Goal: Information Seeking & Learning: Learn about a topic

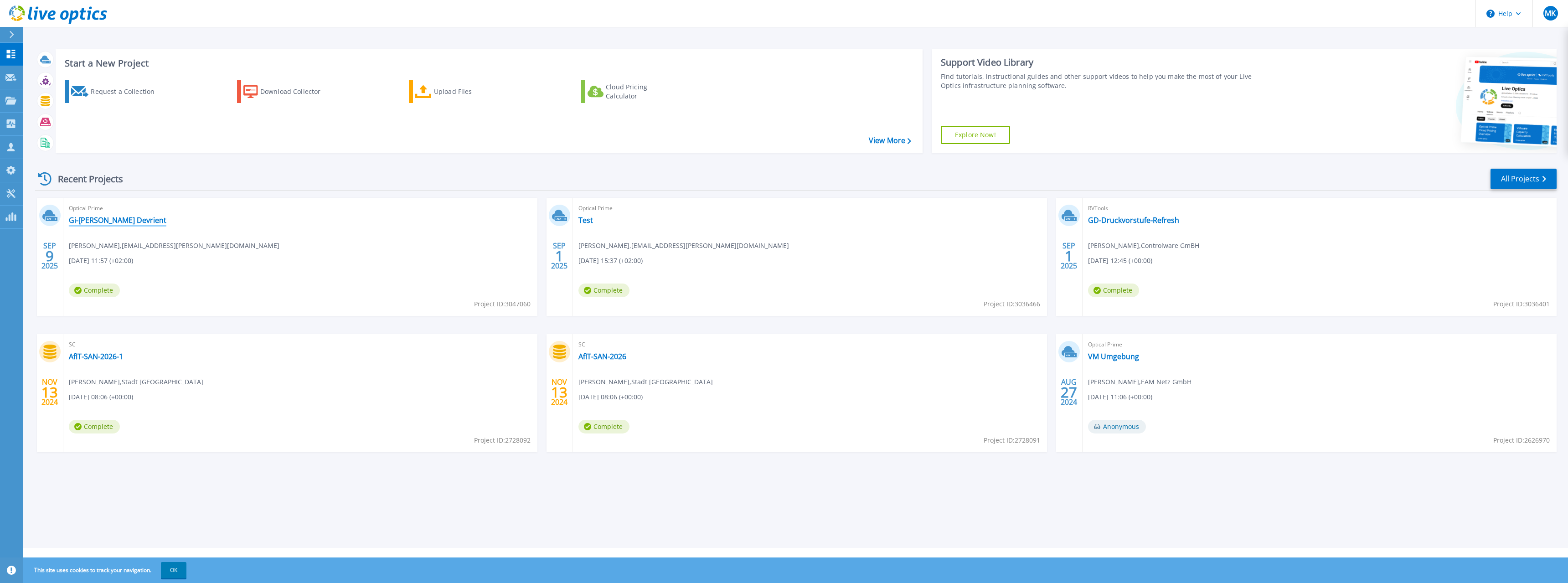
click at [92, 219] on link "Gi-[PERSON_NAME] Devrient" at bounding box center [117, 220] width 97 height 9
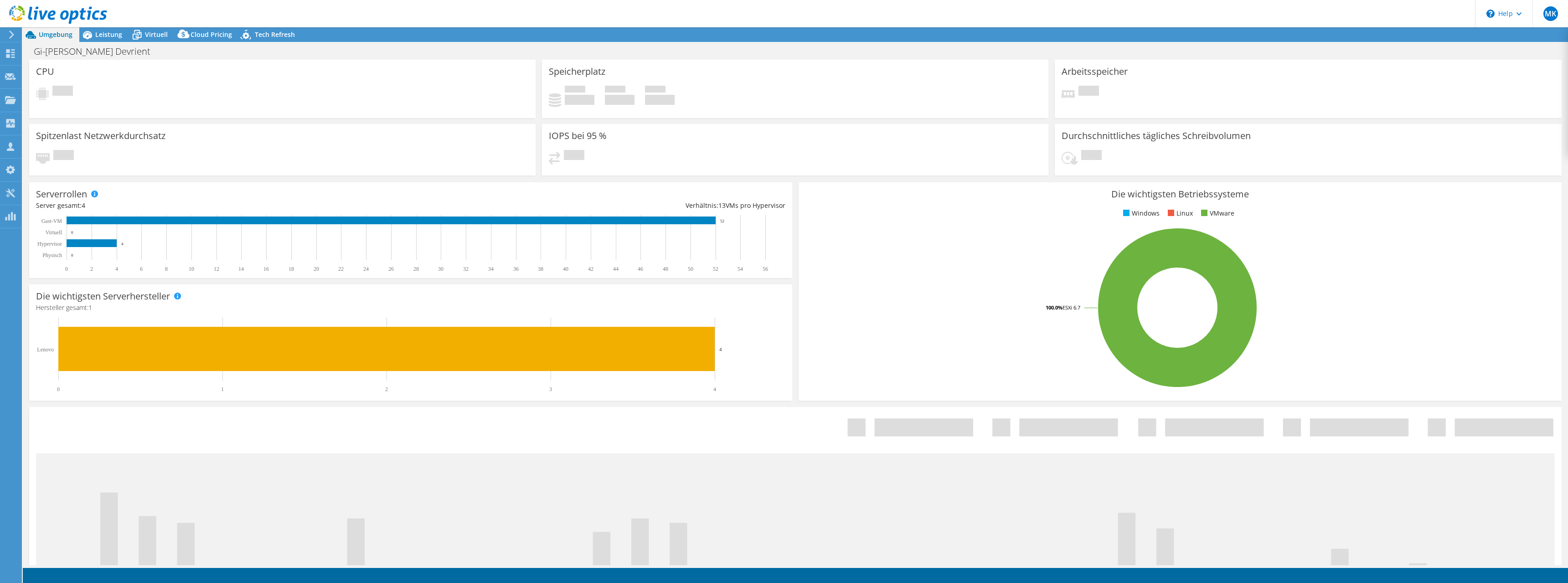
select select "EUFrankfurt"
select select "EUR"
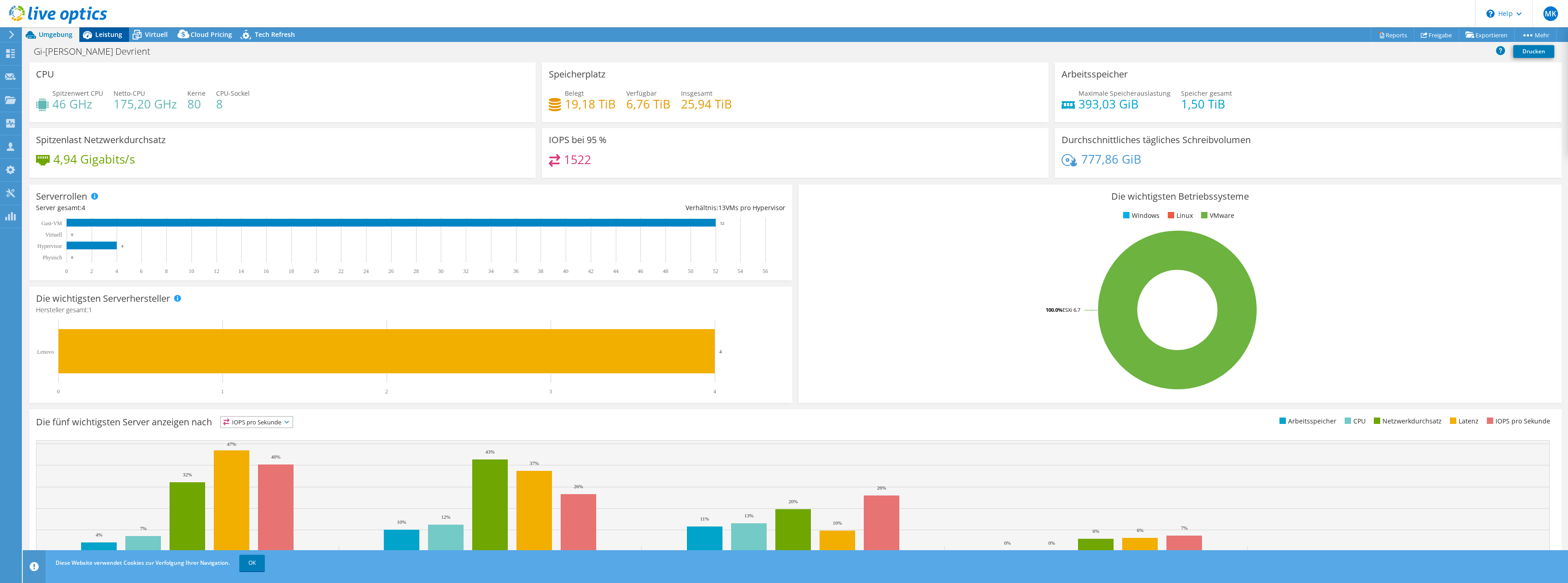
click at [109, 37] on span "Leistung" at bounding box center [109, 34] width 27 height 9
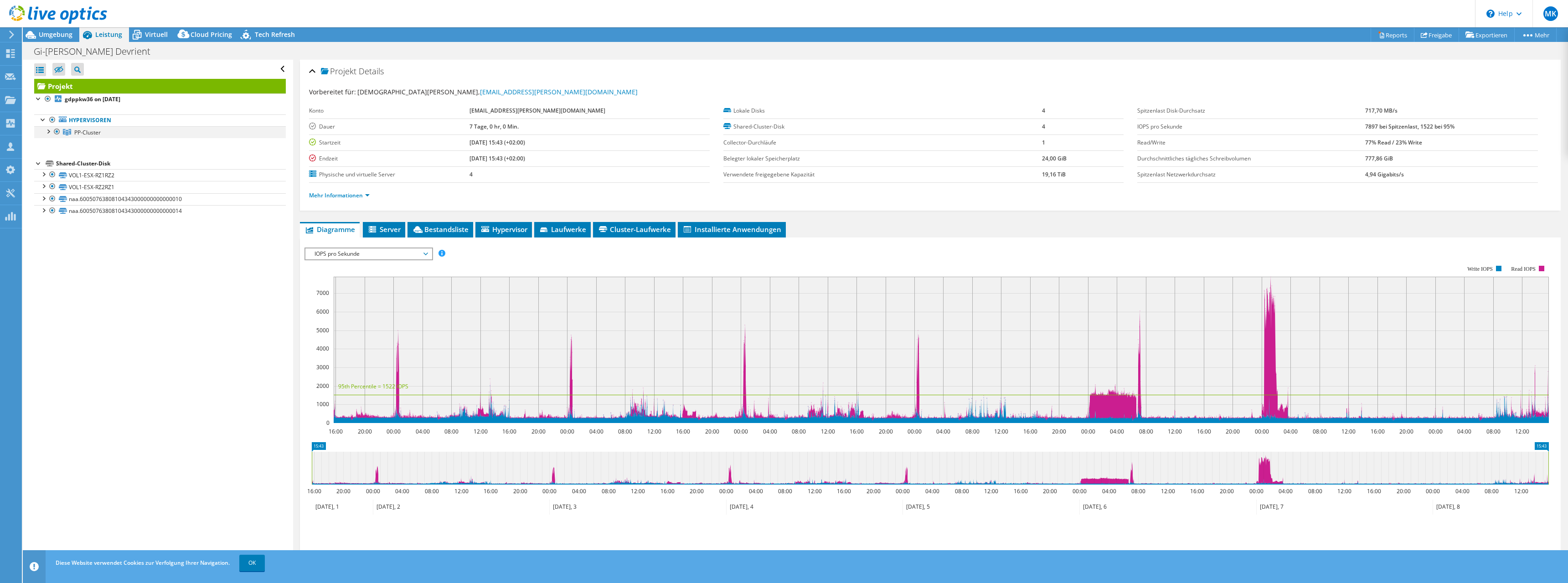
click at [47, 131] on div at bounding box center [47, 130] width 9 height 9
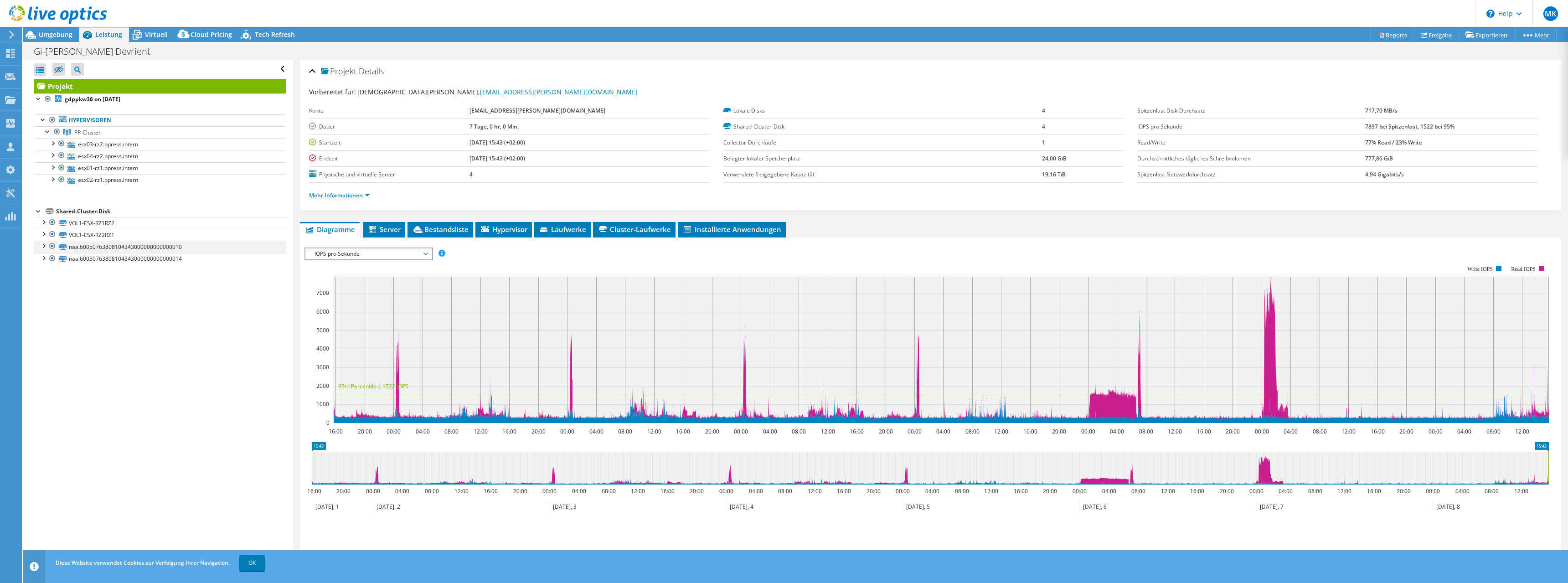
click at [44, 246] on div at bounding box center [43, 245] width 9 height 9
click at [44, 307] on div at bounding box center [43, 304] width 9 height 9
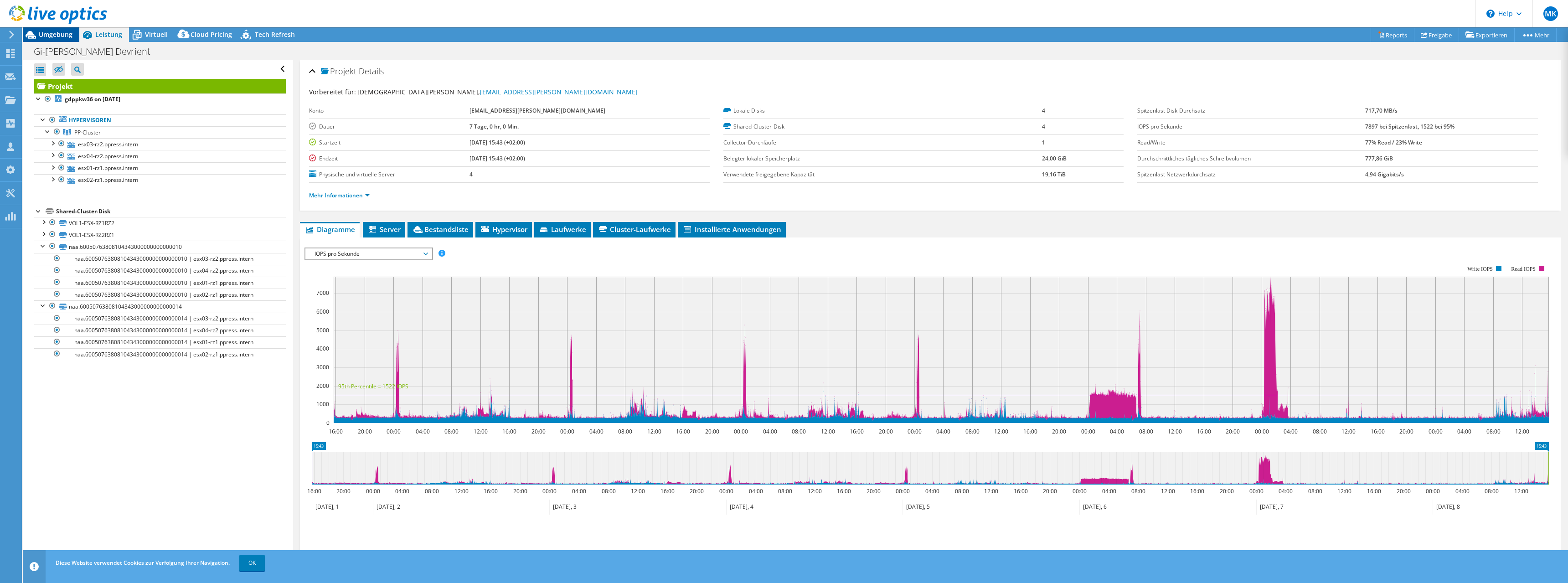
click at [63, 33] on span "Umgebung" at bounding box center [55, 34] width 33 height 9
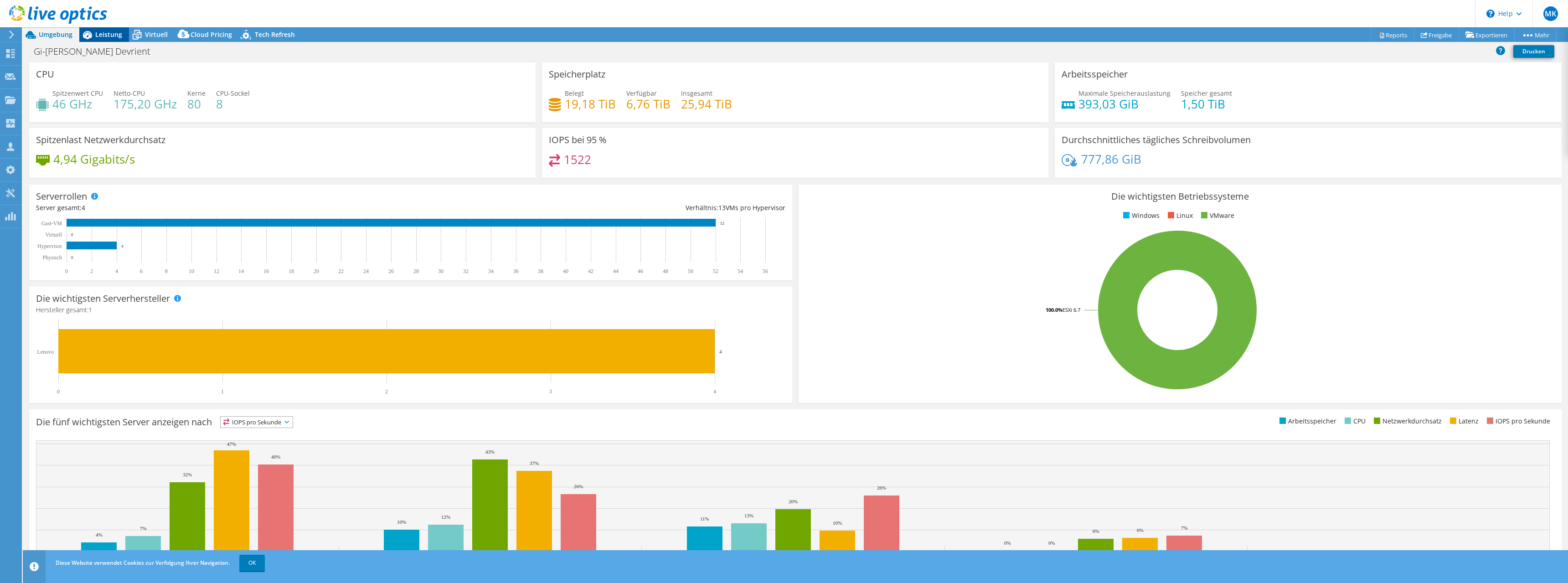
click at [114, 32] on span "Leistung" at bounding box center [109, 34] width 27 height 9
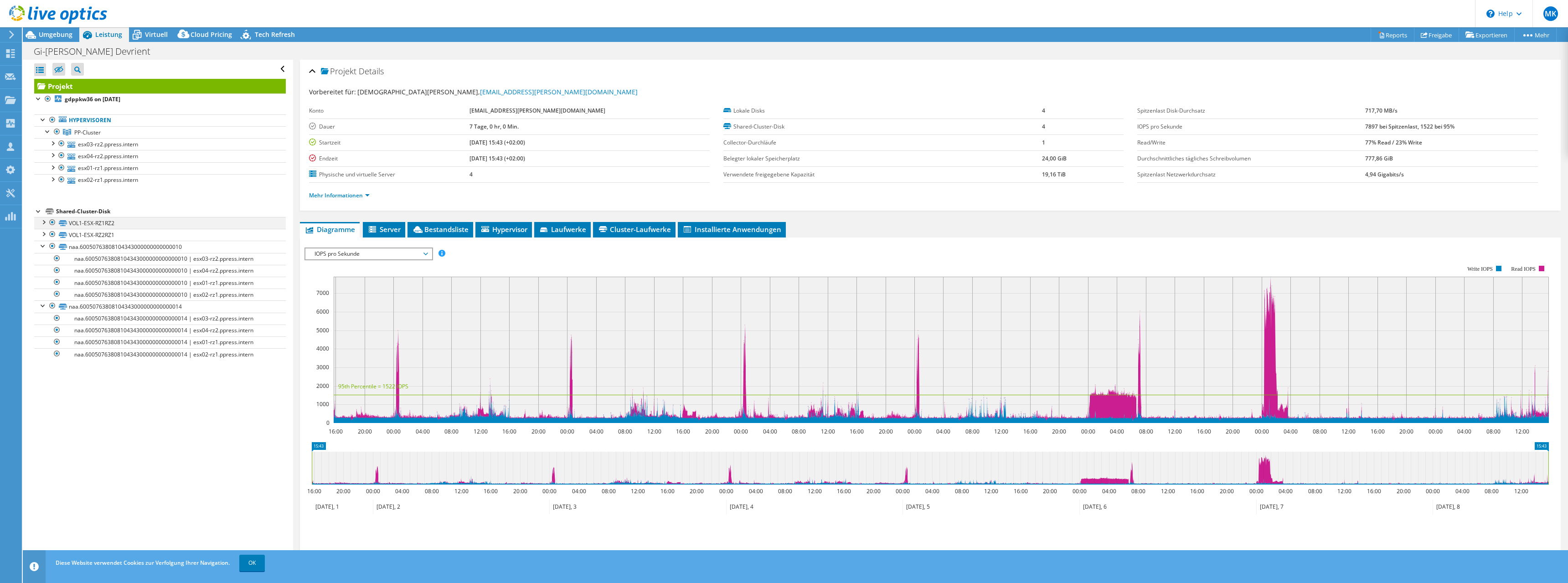
click at [42, 222] on div at bounding box center [43, 221] width 9 height 9
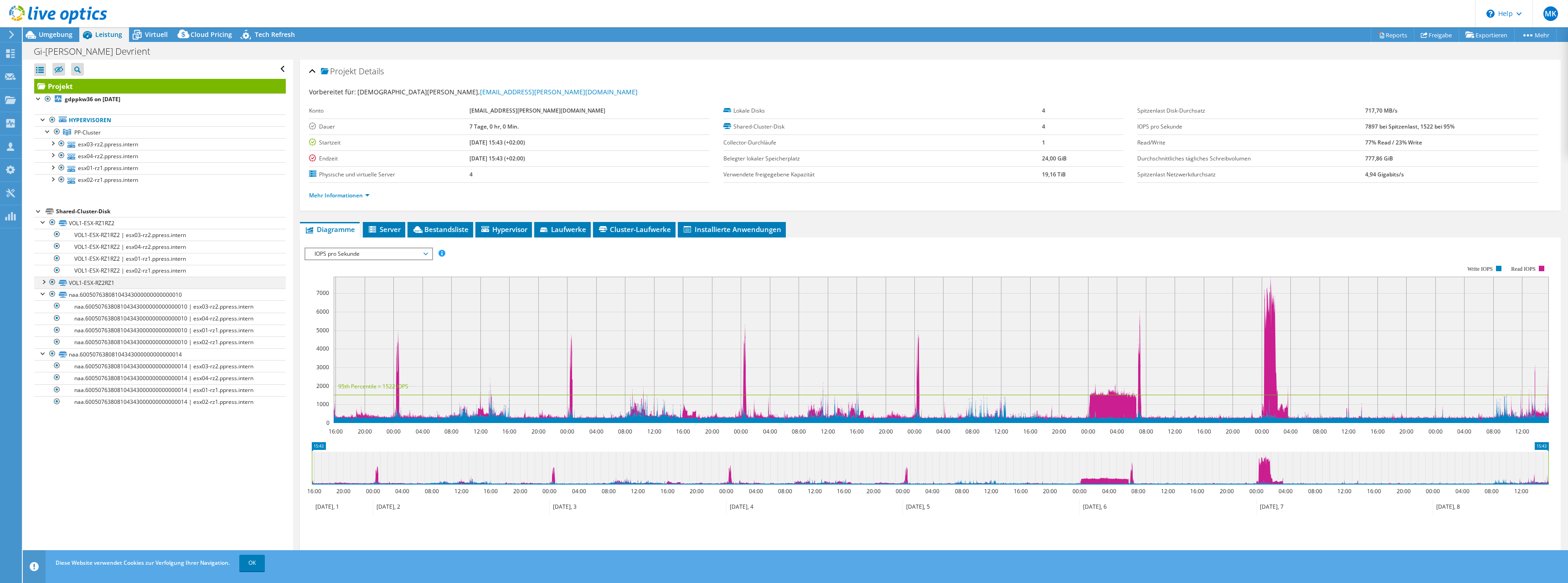
click at [44, 284] on div at bounding box center [43, 281] width 9 height 9
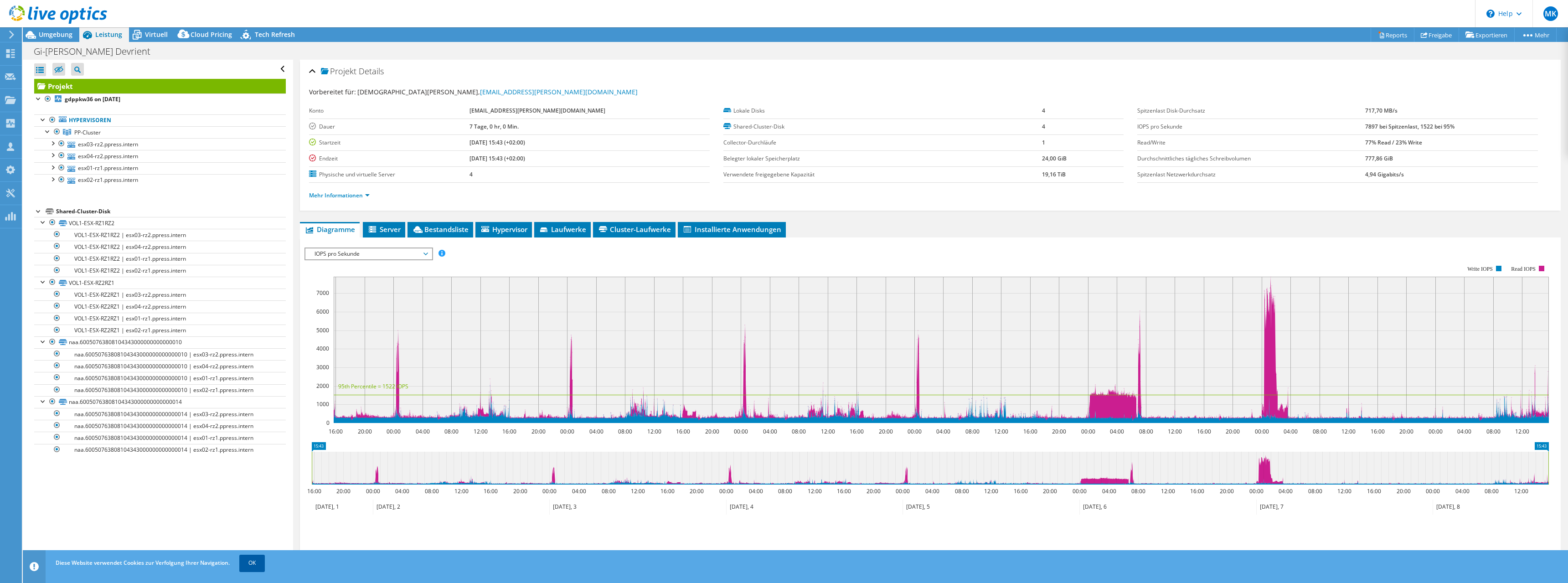
click at [260, 564] on link "OK" at bounding box center [252, 562] width 26 height 16
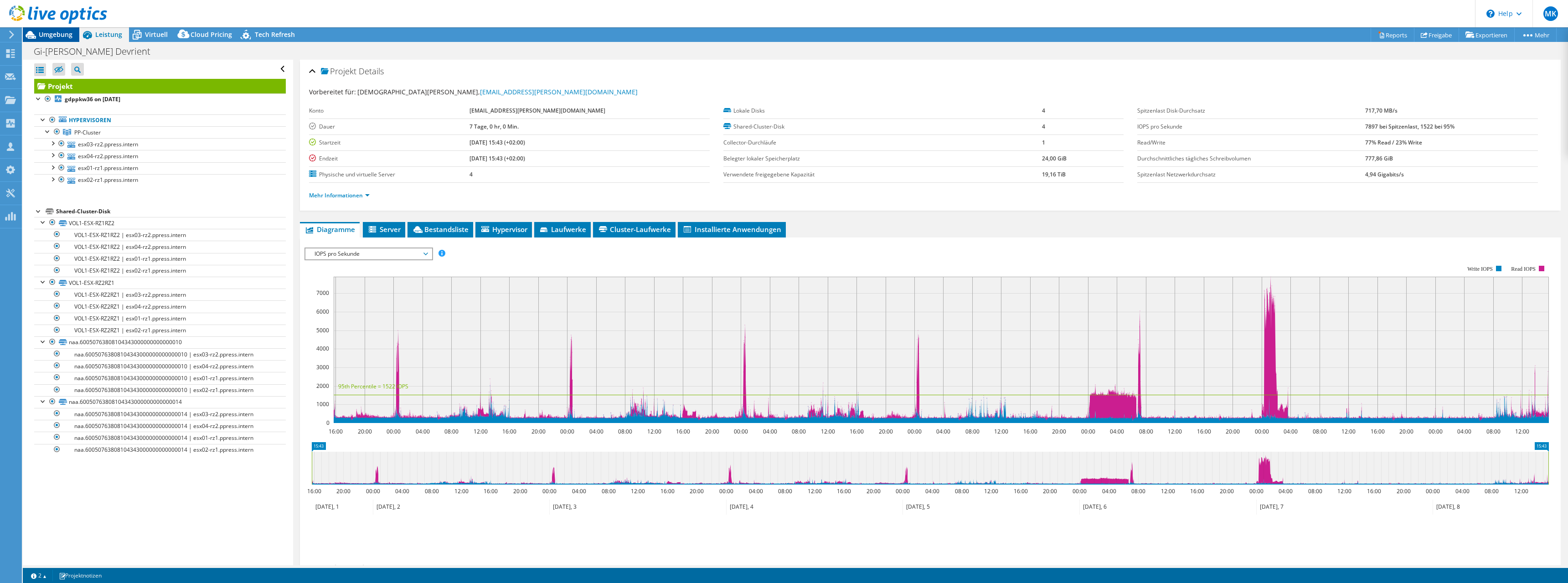
click at [46, 33] on span "Umgebung" at bounding box center [55, 34] width 33 height 9
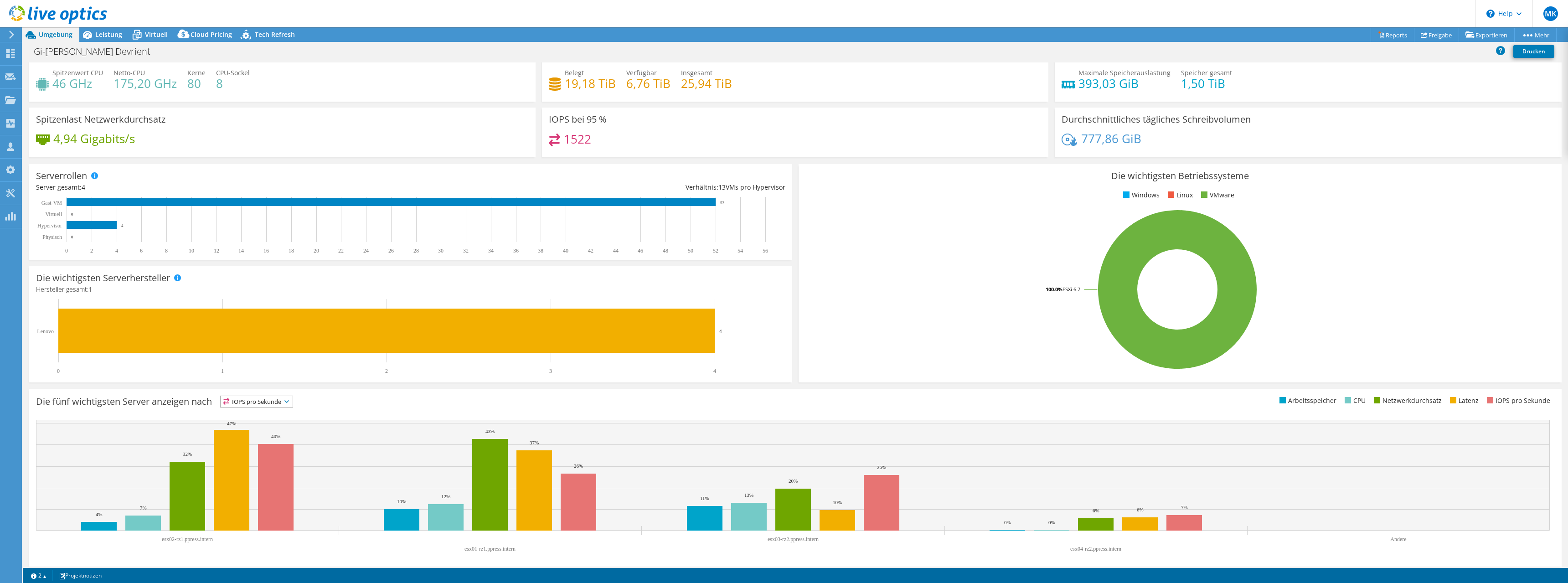
scroll to position [26, 0]
